Goal: Register for event/course

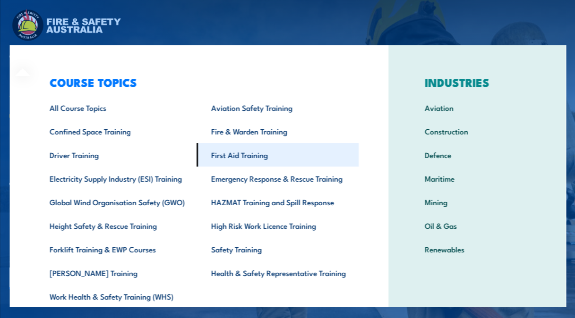
click at [221, 156] on link "First Aid Training" at bounding box center [278, 155] width 162 height 24
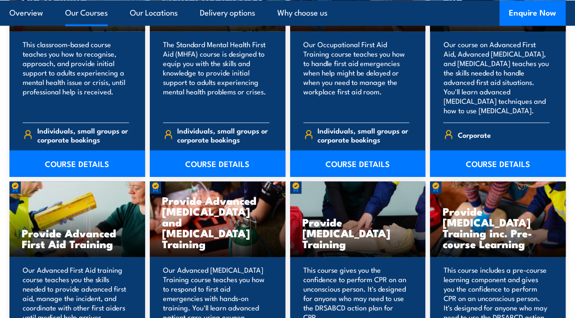
scroll to position [1134, 0]
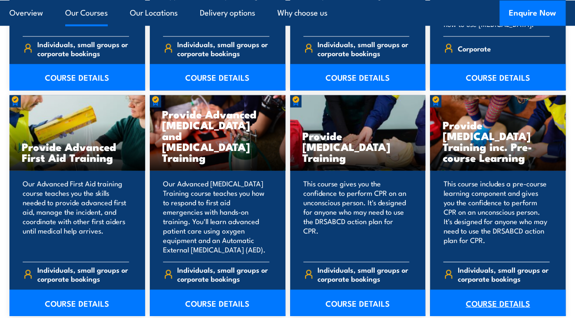
click at [508, 300] on link "COURSE DETAILS" at bounding box center [498, 303] width 136 height 26
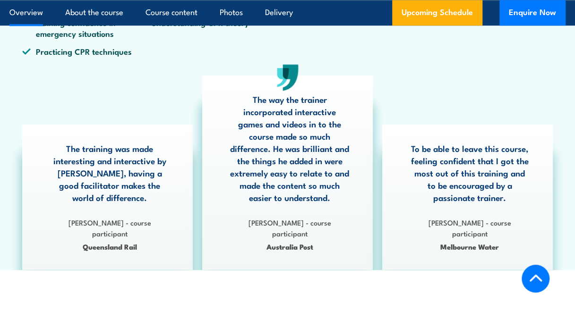
scroll to position [331, 0]
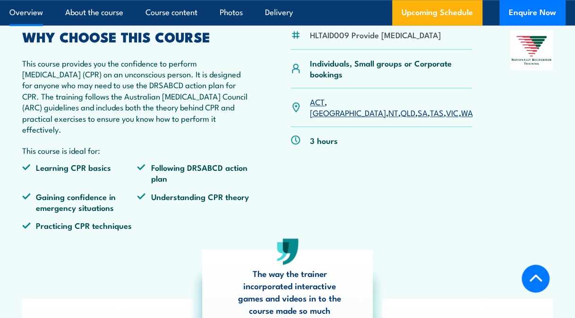
click at [446, 118] on link "VIC" at bounding box center [452, 112] width 12 height 11
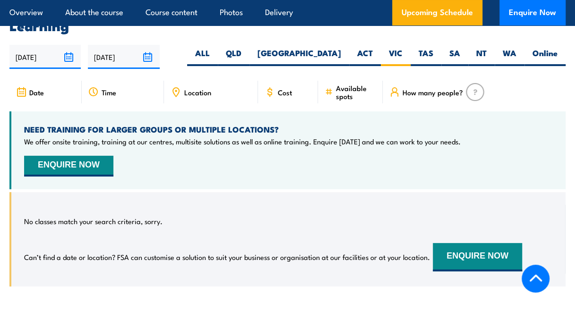
scroll to position [1702, 0]
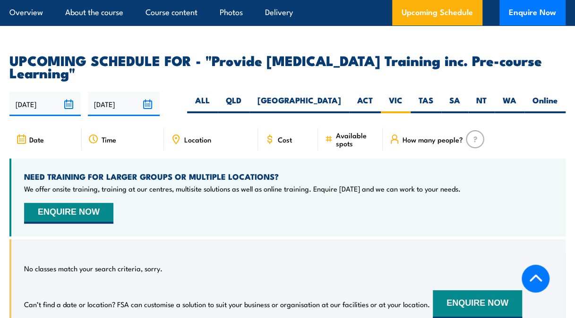
click at [195, 136] on span "Location" at bounding box center [197, 140] width 27 height 8
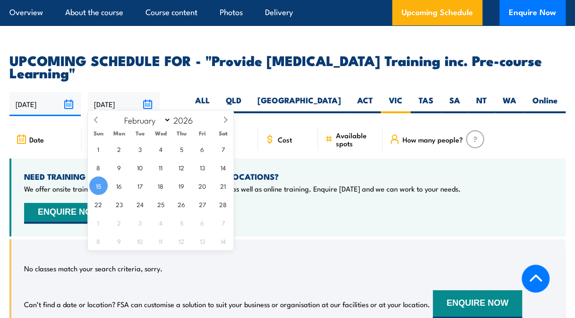
click at [147, 95] on input "15/02/2026" at bounding box center [123, 104] width 71 height 24
click at [96, 118] on icon at bounding box center [96, 120] width 7 height 7
select select "0"
click at [96, 118] on icon at bounding box center [96, 120] width 7 height 7
type input "2025"
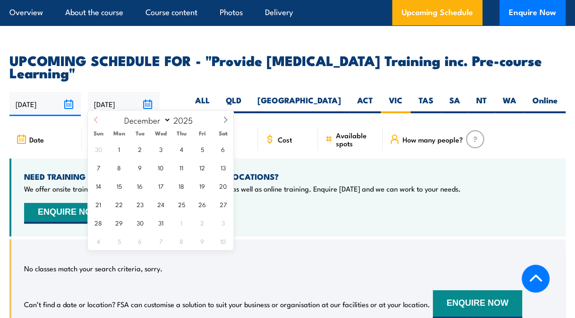
click at [96, 118] on icon at bounding box center [96, 120] width 7 height 7
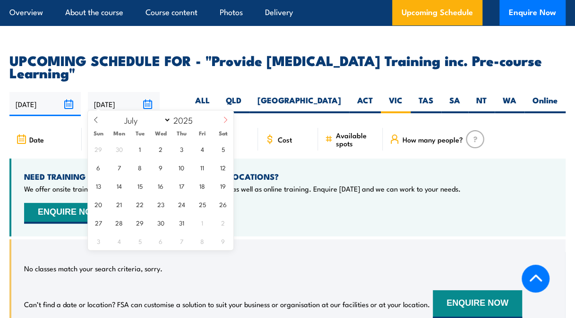
click at [230, 118] on span at bounding box center [225, 124] width 16 height 26
select select "8"
click at [144, 165] on span "9" at bounding box center [140, 167] width 18 height 18
type input "[DATE]"
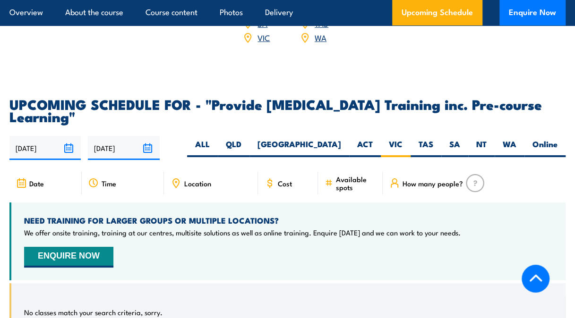
scroll to position [1655, 0]
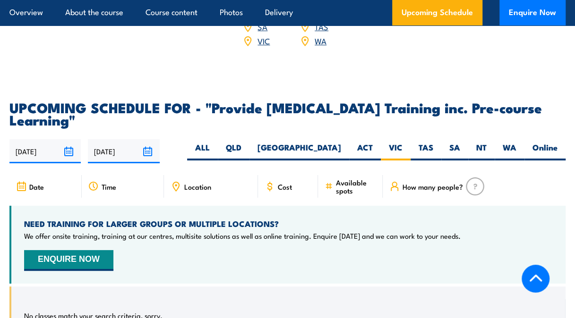
click at [196, 183] on span "Location" at bounding box center [197, 187] width 27 height 8
click at [177, 181] on icon at bounding box center [176, 186] width 10 height 10
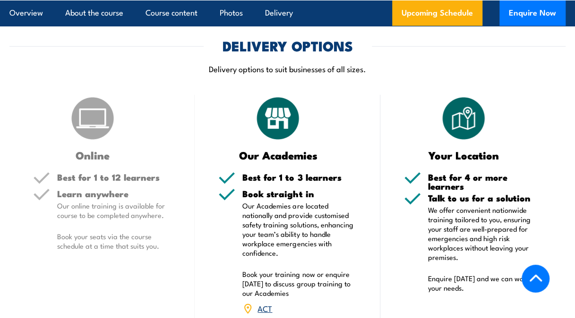
scroll to position [1371, 0]
